Goal: Find specific page/section: Find specific page/section

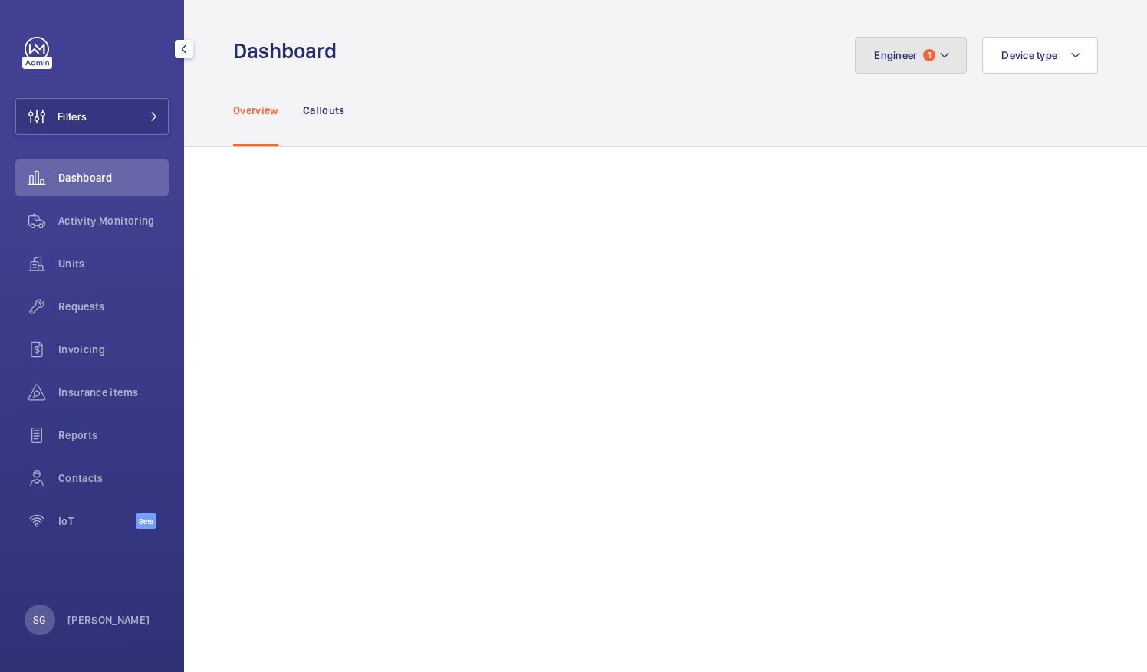
click at [939, 49] on mat-icon at bounding box center [945, 55] width 12 height 18
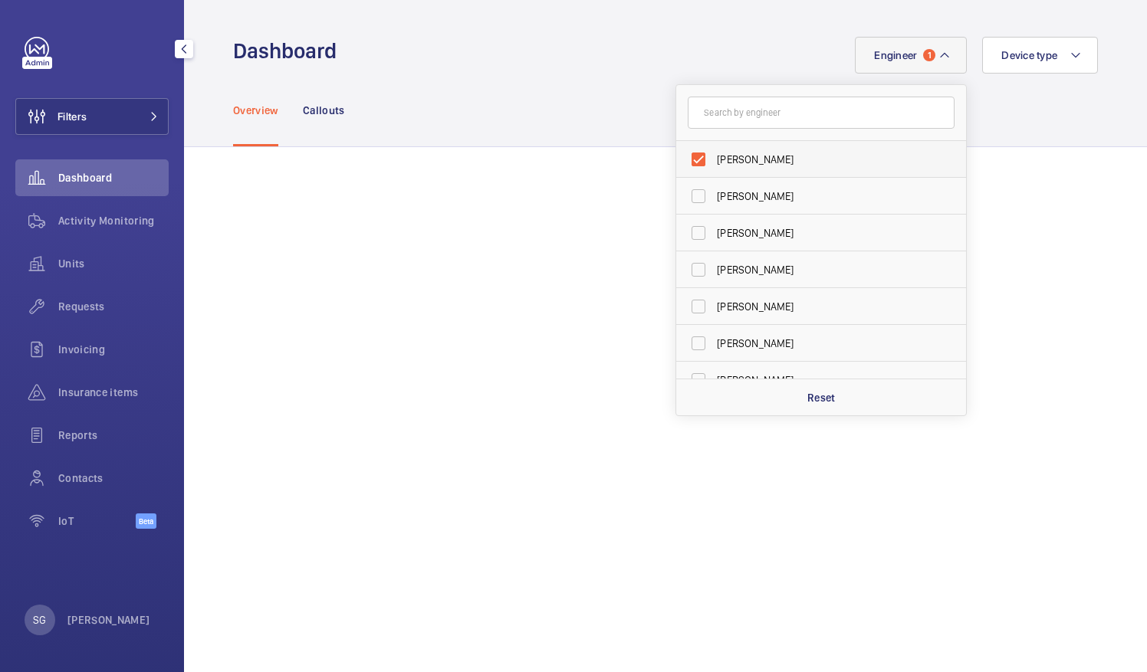
click at [686, 159] on label "[PERSON_NAME]" at bounding box center [809, 159] width 267 height 37
click at [686, 159] on input "[PERSON_NAME]" at bounding box center [698, 159] width 31 height 31
checkbox input "false"
click at [739, 124] on input "text" at bounding box center [821, 113] width 267 height 32
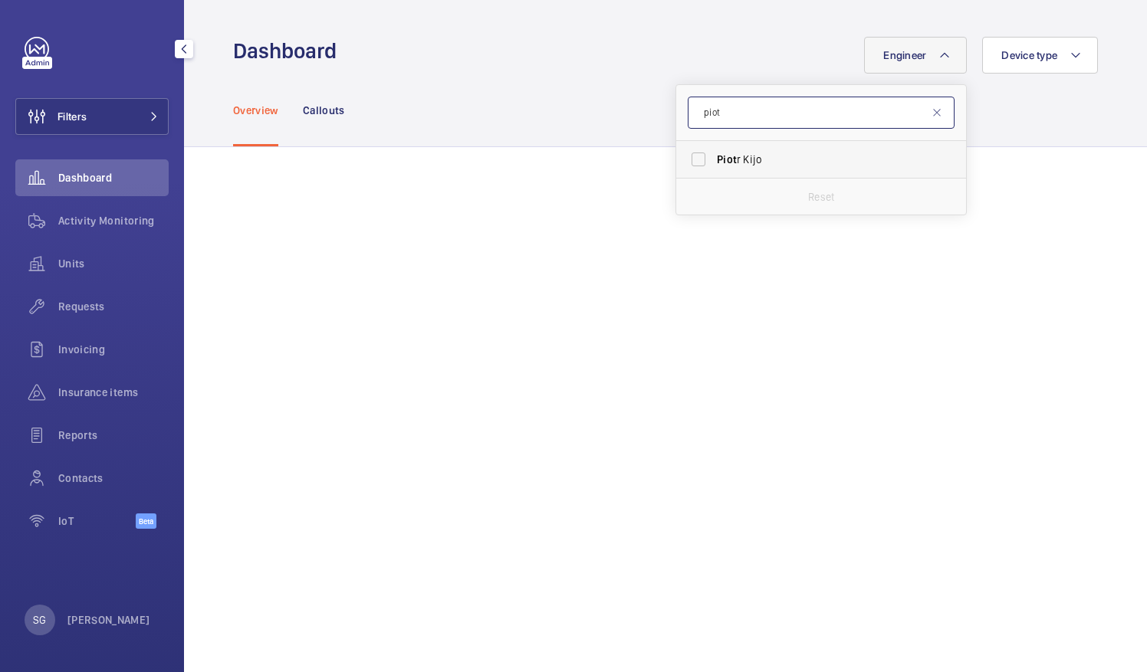
type input "piot"
click at [692, 155] on label "Piot r Kijo" at bounding box center [809, 159] width 267 height 37
click at [692, 155] on input "Piot r Kijo" at bounding box center [698, 159] width 31 height 31
checkbox input "true"
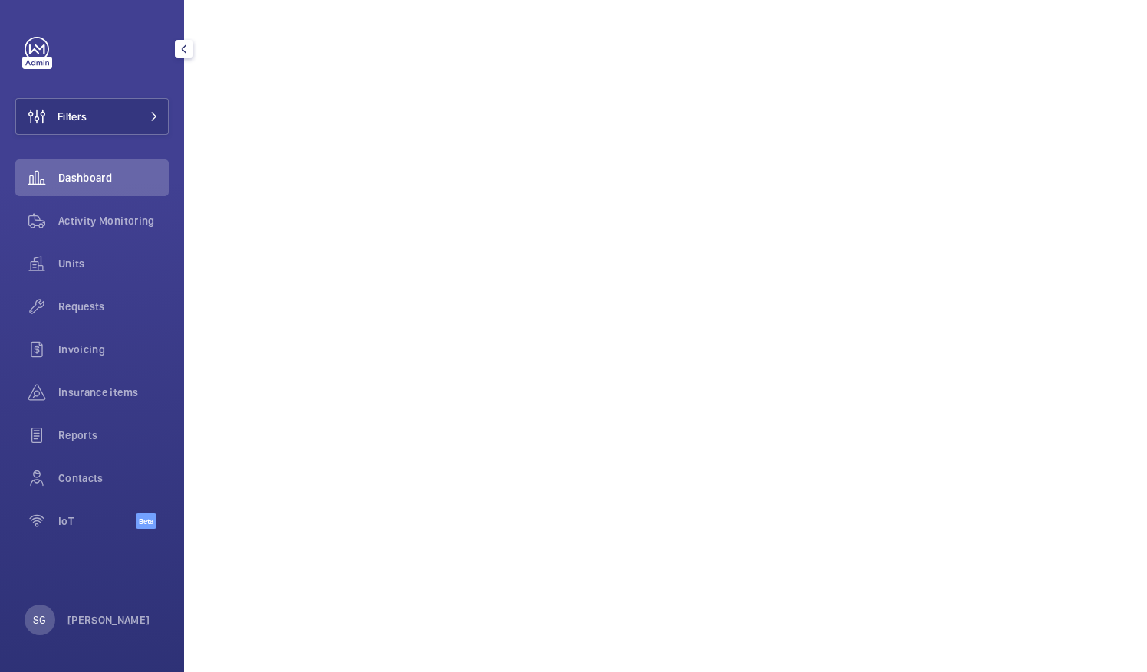
scroll to position [361, 0]
